Goal: Information Seeking & Learning: Learn about a topic

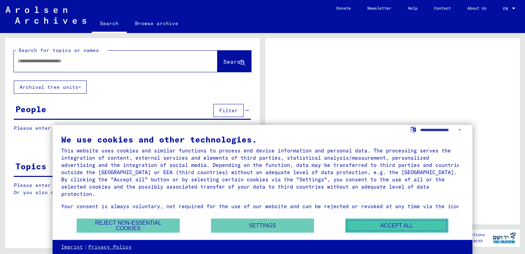
click at [369, 223] on button "Accept all" at bounding box center [397, 225] width 103 height 14
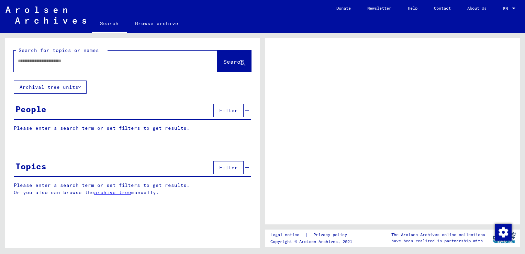
click at [166, 65] on div at bounding box center [107, 60] width 187 height 15
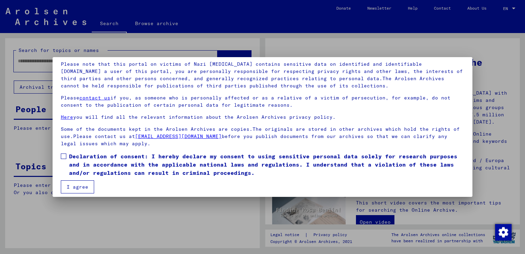
scroll to position [51, 0]
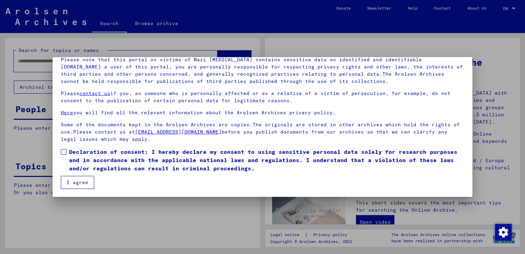
click at [65, 151] on span at bounding box center [64, 152] width 6 height 6
click at [76, 182] on button "I agree" at bounding box center [77, 182] width 33 height 13
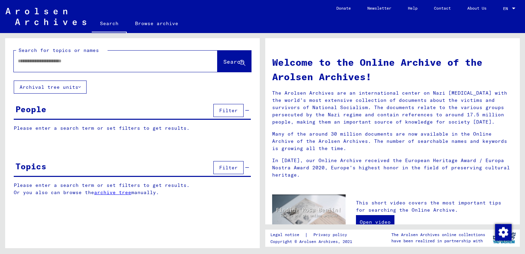
click at [87, 60] on input "text" at bounding box center [107, 60] width 179 height 7
type input "**********"
click at [232, 61] on span "Search" at bounding box center [233, 61] width 21 height 7
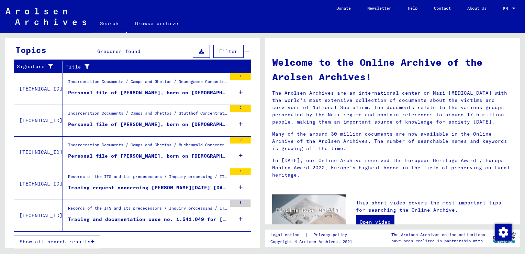
scroll to position [225, 0]
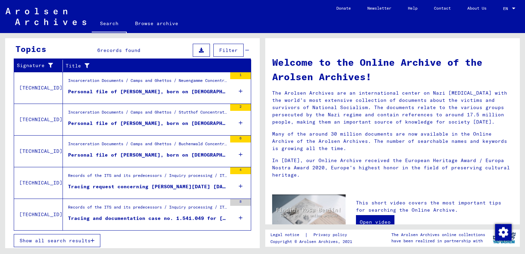
click at [204, 115] on div "Incarceration Documents / Camps and Ghettos / Stutthof Concentration Camp / Ind…" at bounding box center [147, 114] width 159 height 10
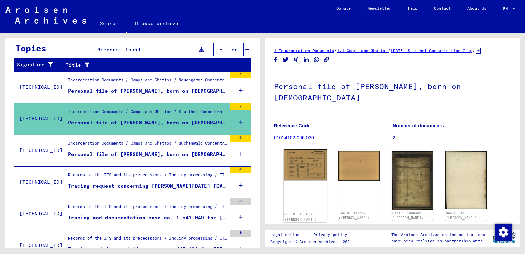
click at [305, 165] on img at bounding box center [305, 164] width 43 height 31
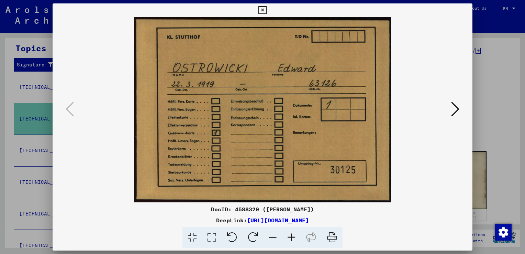
click at [458, 105] on icon at bounding box center [455, 109] width 8 height 17
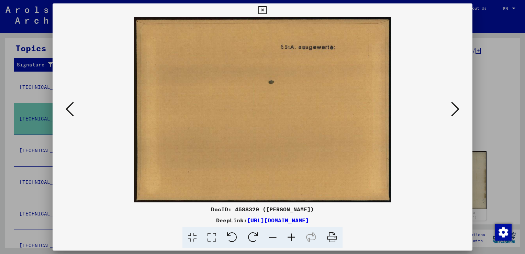
click at [458, 105] on icon at bounding box center [455, 109] width 8 height 17
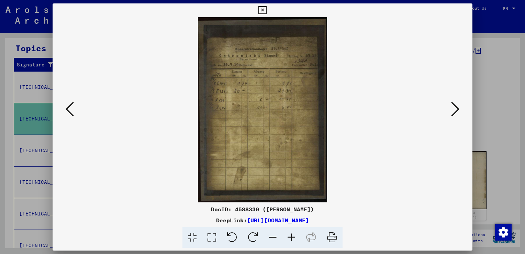
click at [292, 241] on icon at bounding box center [291, 237] width 19 height 21
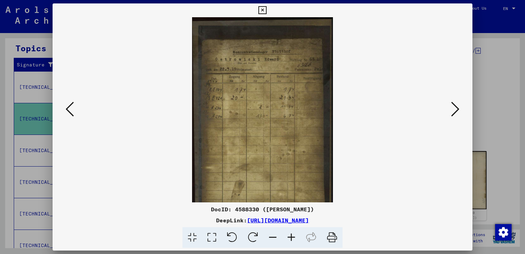
click at [292, 241] on icon at bounding box center [291, 237] width 19 height 21
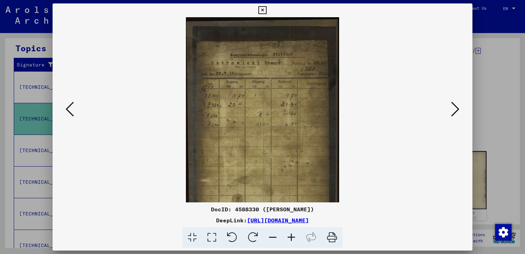
click at [292, 241] on icon at bounding box center [291, 237] width 19 height 21
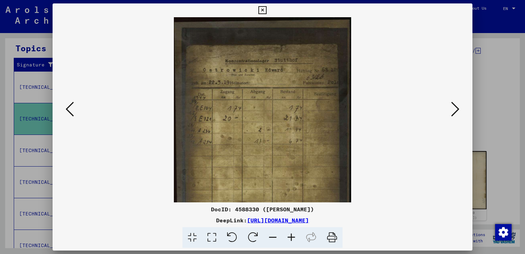
click at [292, 241] on icon at bounding box center [291, 237] width 19 height 21
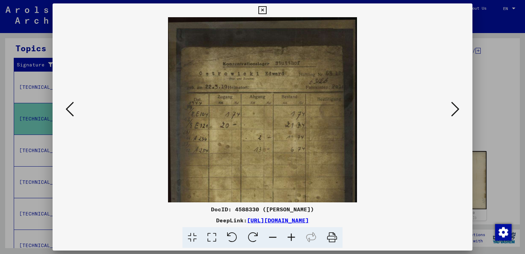
click at [292, 241] on icon at bounding box center [291, 237] width 19 height 21
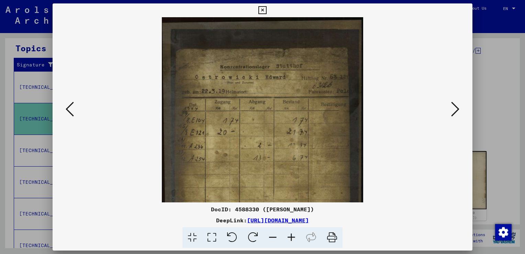
click at [292, 241] on icon at bounding box center [291, 237] width 19 height 21
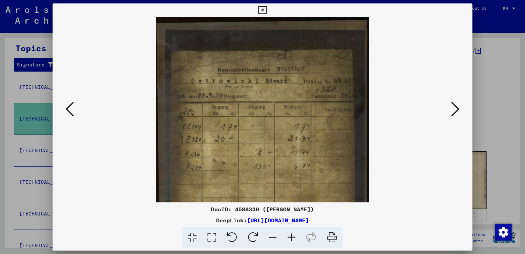
click at [292, 241] on icon at bounding box center [291, 237] width 19 height 21
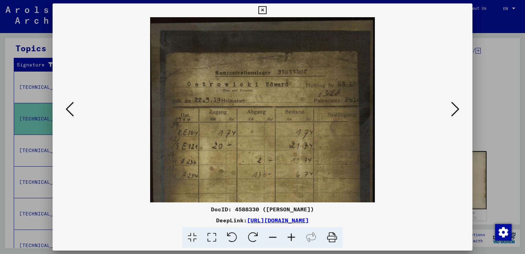
click at [292, 241] on icon at bounding box center [291, 237] width 19 height 21
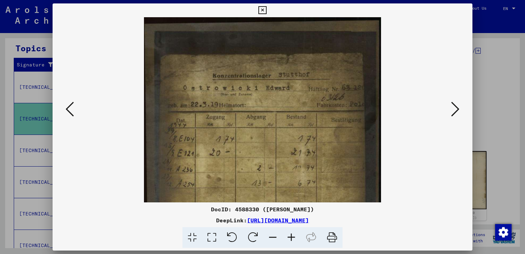
click at [292, 241] on icon at bounding box center [291, 237] width 19 height 21
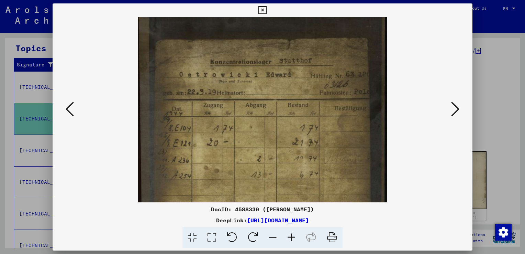
scroll to position [17, 0]
drag, startPoint x: 280, startPoint y: 151, endPoint x: 277, endPoint y: 136, distance: 15.1
click at [277, 136] on img at bounding box center [262, 179] width 249 height 357
click at [68, 108] on icon at bounding box center [70, 109] width 8 height 17
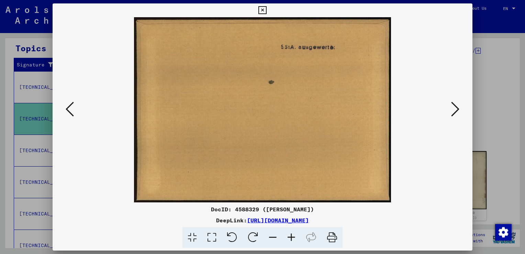
scroll to position [0, 0]
click at [68, 108] on icon at bounding box center [70, 109] width 8 height 17
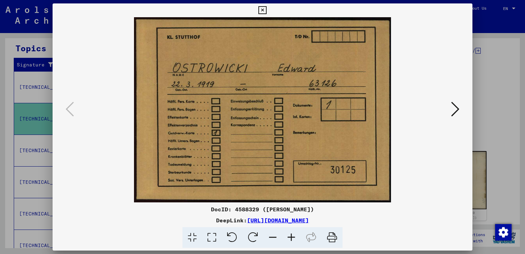
click at [263, 11] on icon at bounding box center [263, 10] width 8 height 8
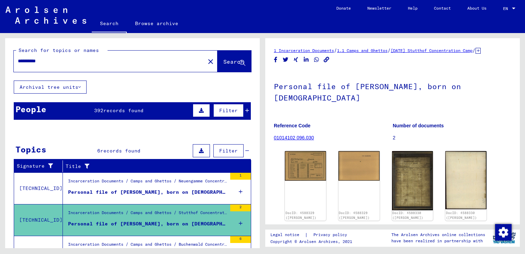
drag, startPoint x: 88, startPoint y: 64, endPoint x: -1, endPoint y: 76, distance: 90.2
click at [0, 76] on html "**********" at bounding box center [262, 127] width 525 height 254
type input "*********"
click at [227, 67] on button "Search" at bounding box center [235, 61] width 34 height 21
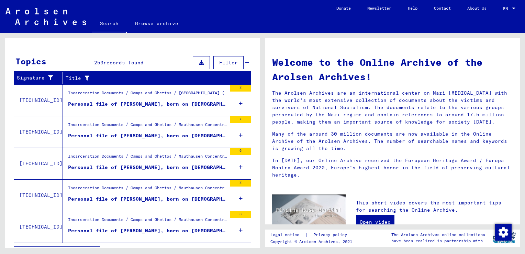
scroll to position [101, 0]
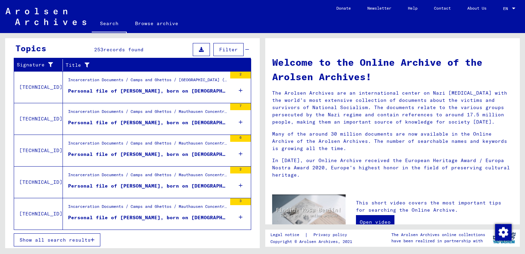
click at [78, 240] on span "Show all search results" at bounding box center [55, 240] width 71 height 6
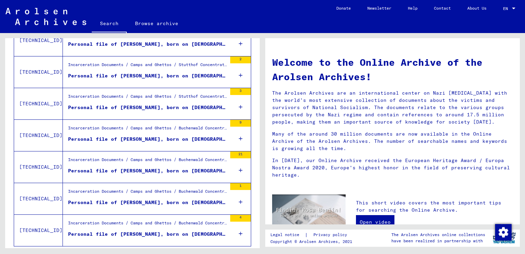
scroll to position [752, 0]
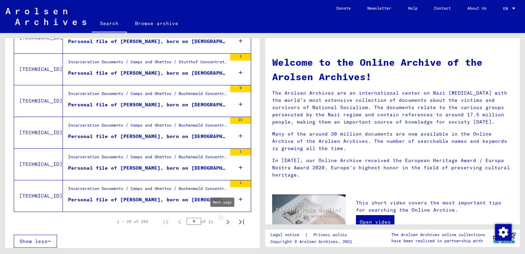
click at [225, 221] on icon "Next page" at bounding box center [228, 222] width 10 height 10
type input "*"
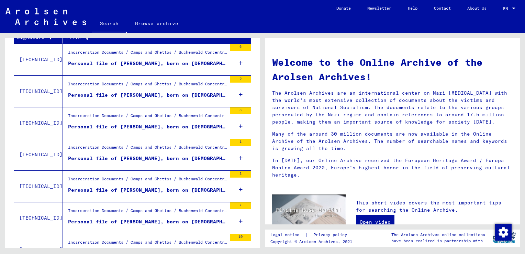
scroll to position [147, 0]
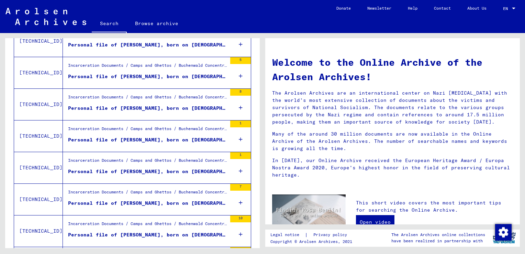
click at [160, 159] on div "Incarceration Documents / Camps and Ghettos / Buchenwald Concentration Camp / I…" at bounding box center [147, 162] width 159 height 10
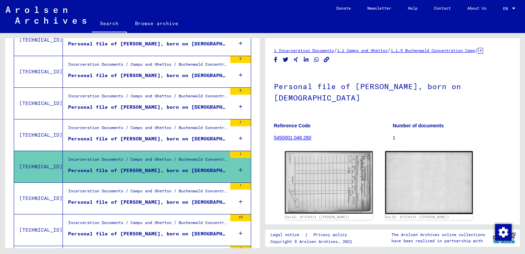
click at [373, 50] on link "1.1 Camps and Ghettos" at bounding box center [362, 50] width 51 height 5
click at [151, 23] on link "Browse archive" at bounding box center [157, 23] width 60 height 17
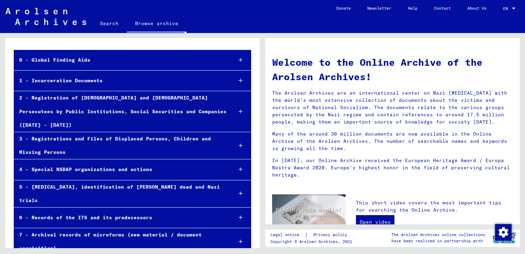
scroll to position [40, 0]
click at [239, 78] on icon at bounding box center [241, 80] width 4 height 5
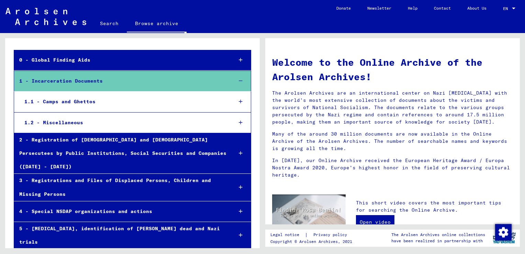
click at [233, 98] on div at bounding box center [241, 101] width 20 height 20
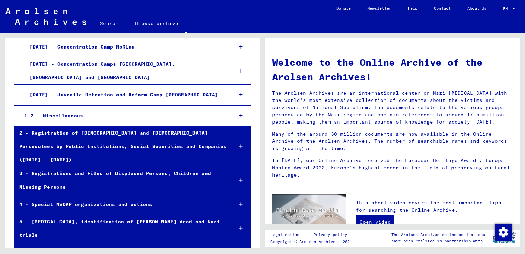
scroll to position [1381, 0]
